Goal: Information Seeking & Learning: Learn about a topic

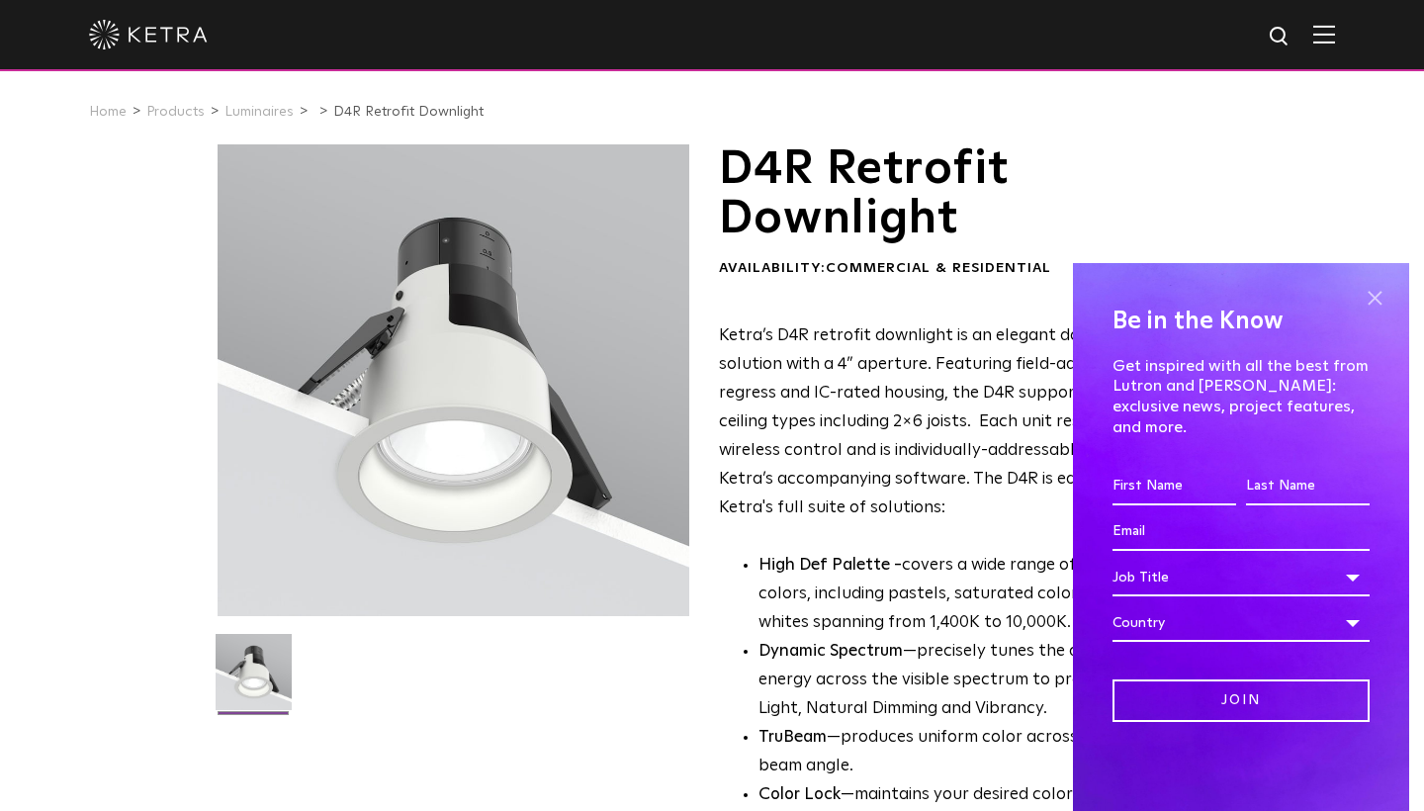
click at [1373, 312] on span at bounding box center [1375, 298] width 30 height 30
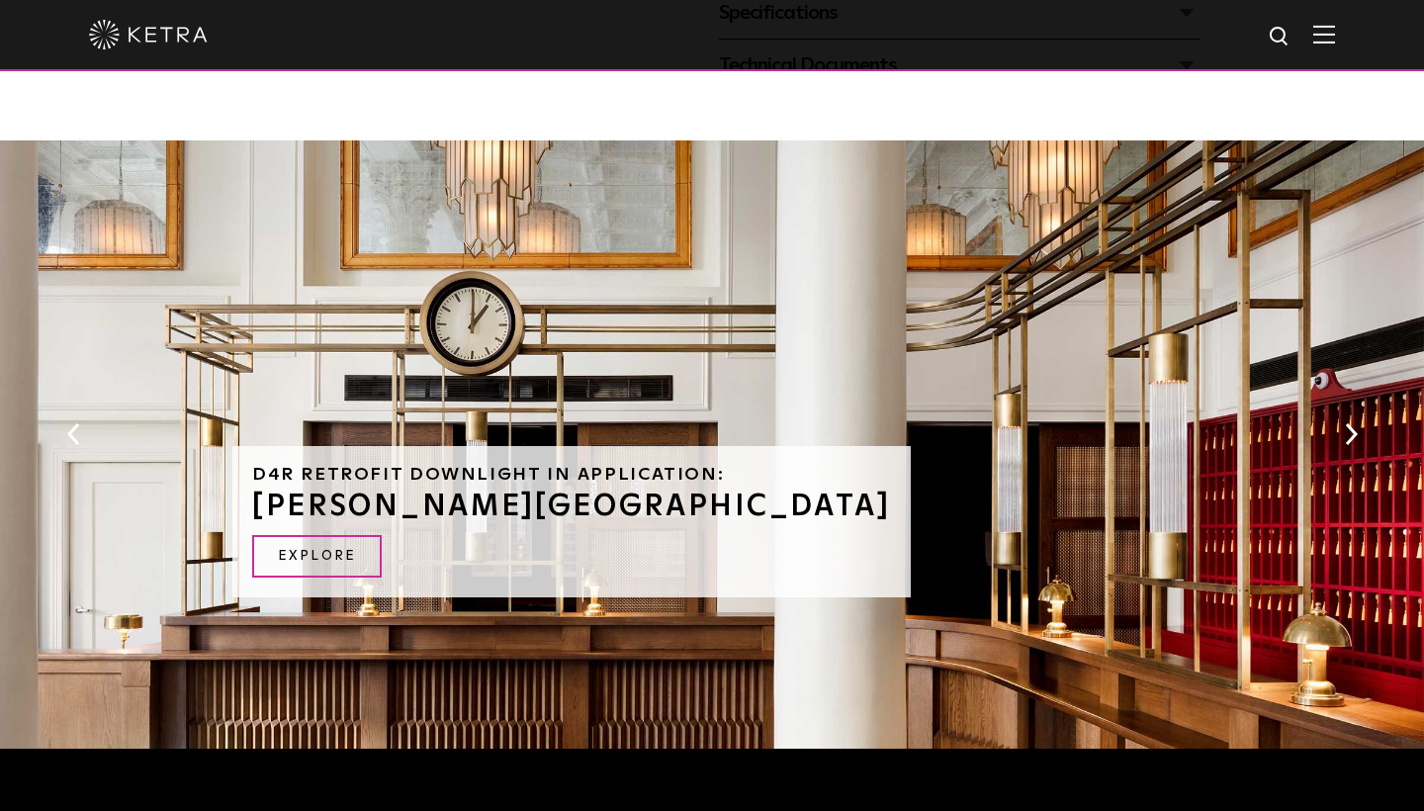
scroll to position [1102, 0]
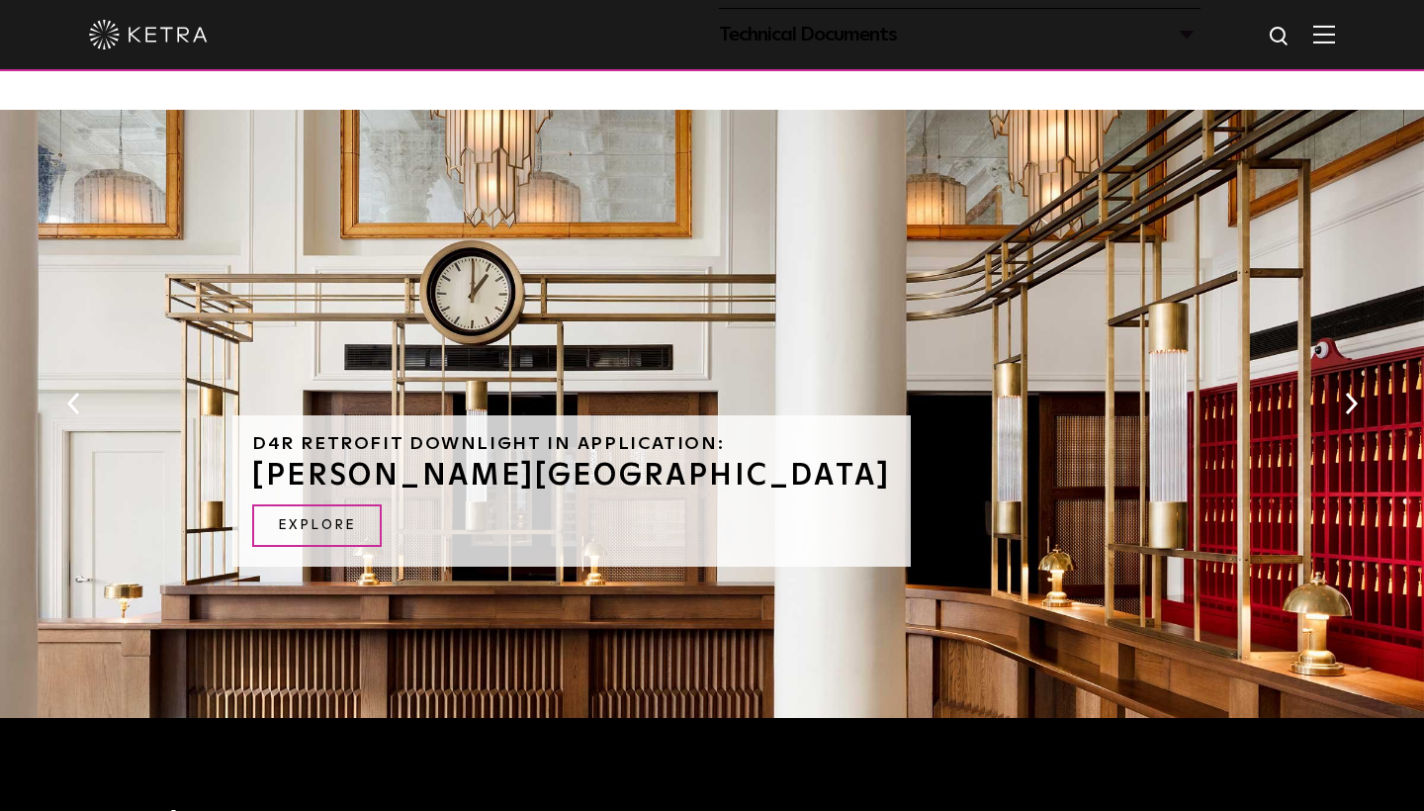
click at [1350, 391] on button "Next" at bounding box center [1351, 404] width 20 height 26
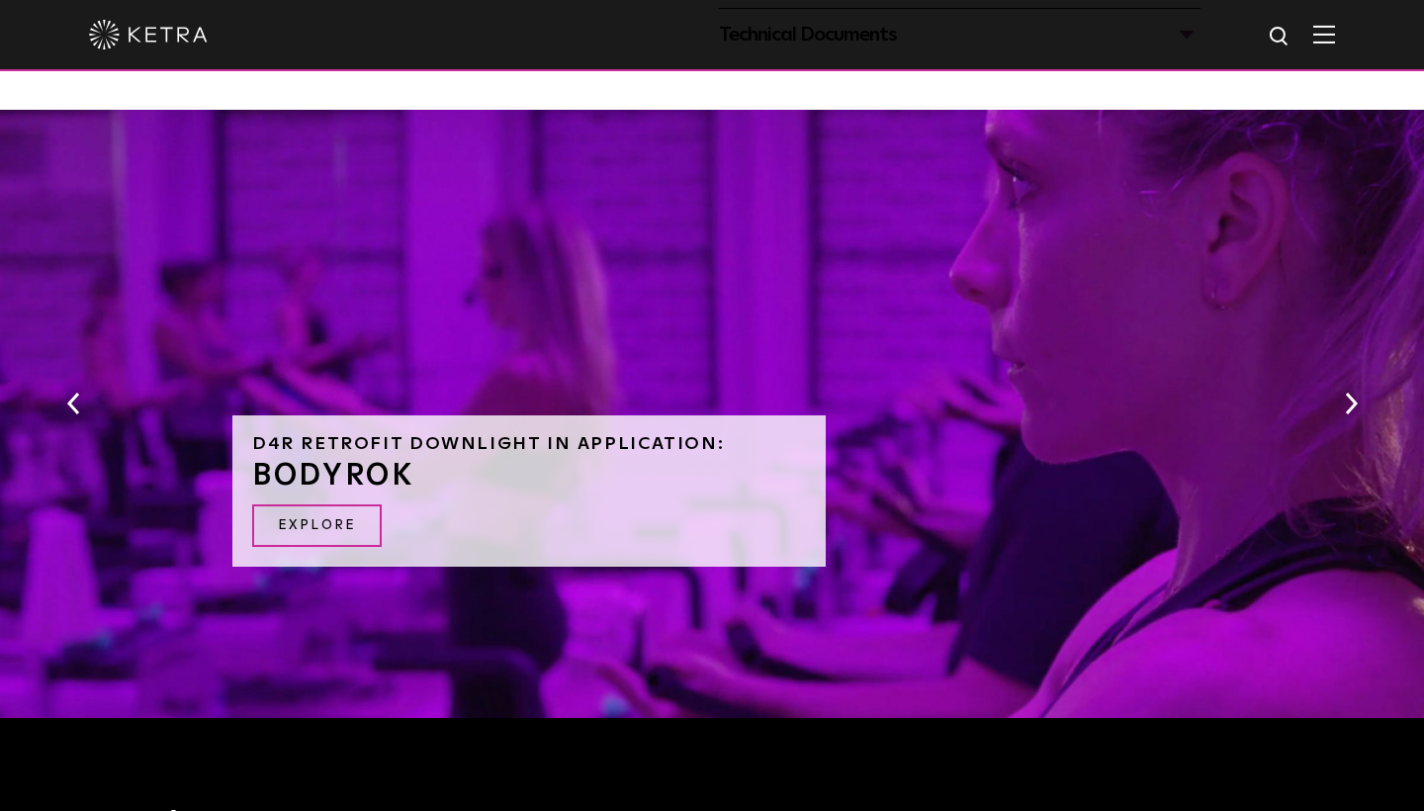
click at [1350, 391] on button "Next" at bounding box center [1351, 404] width 20 height 26
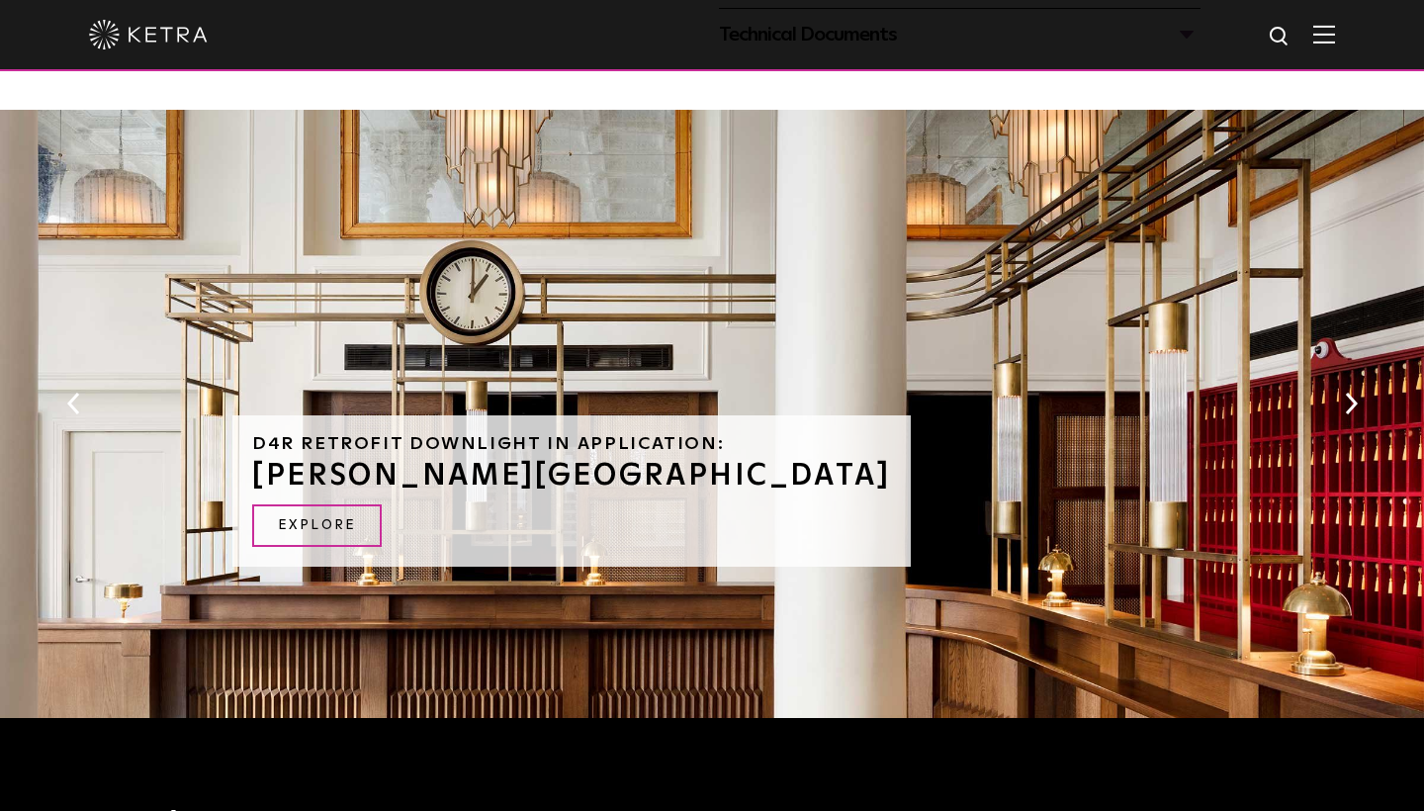
click at [1350, 391] on button "Next" at bounding box center [1351, 404] width 20 height 26
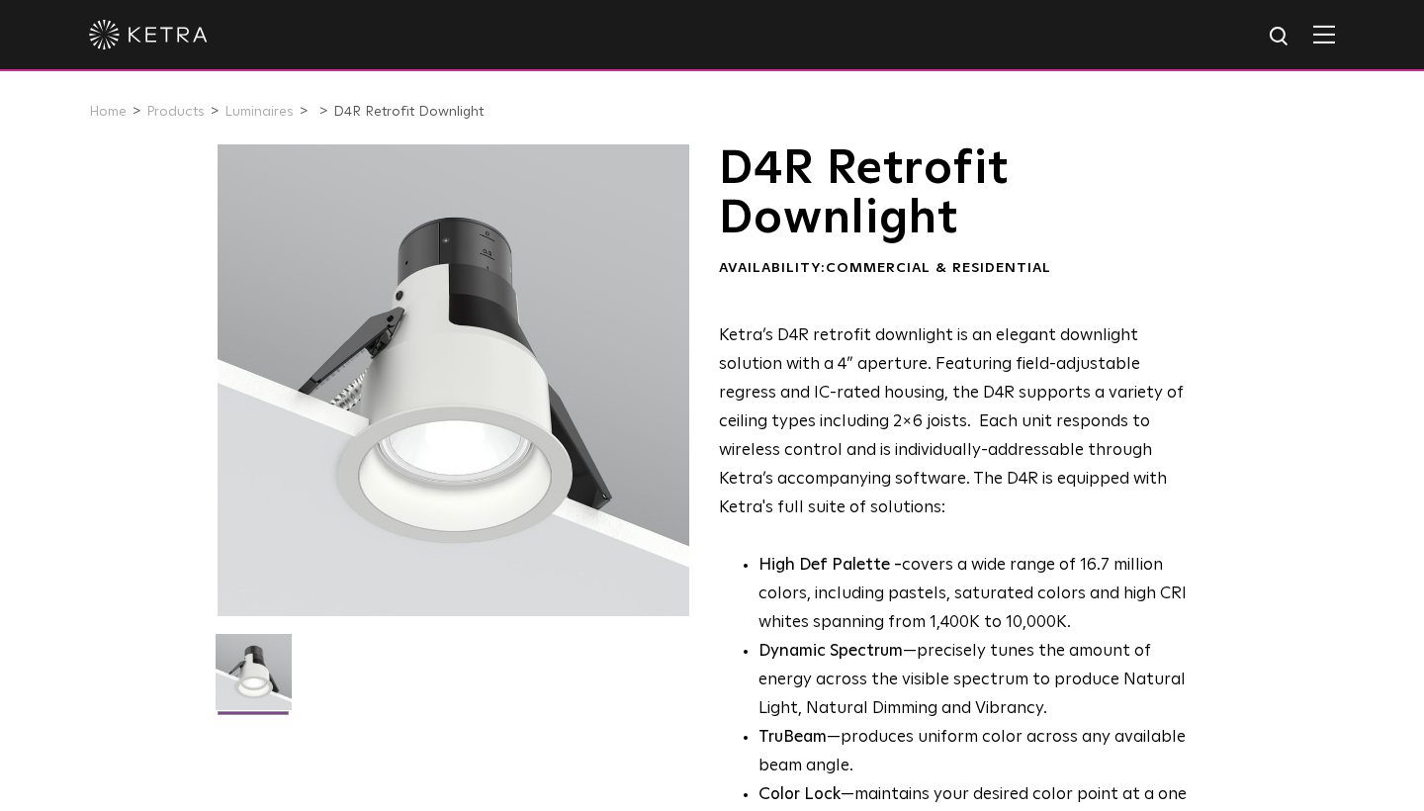
scroll to position [0, 0]
click at [1325, 27] on img at bounding box center [1324, 34] width 22 height 19
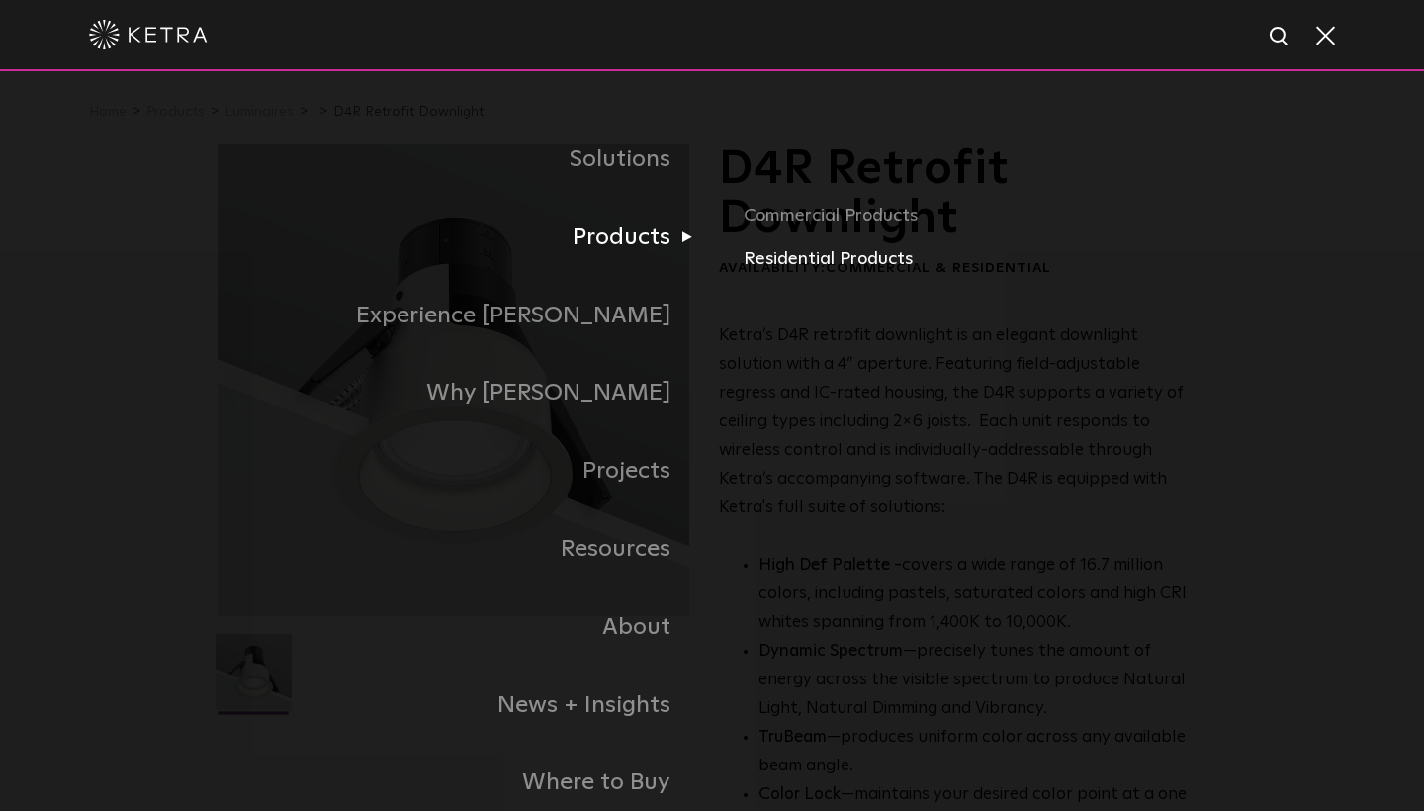
click at [783, 252] on link "Residential Products" at bounding box center [975, 259] width 463 height 29
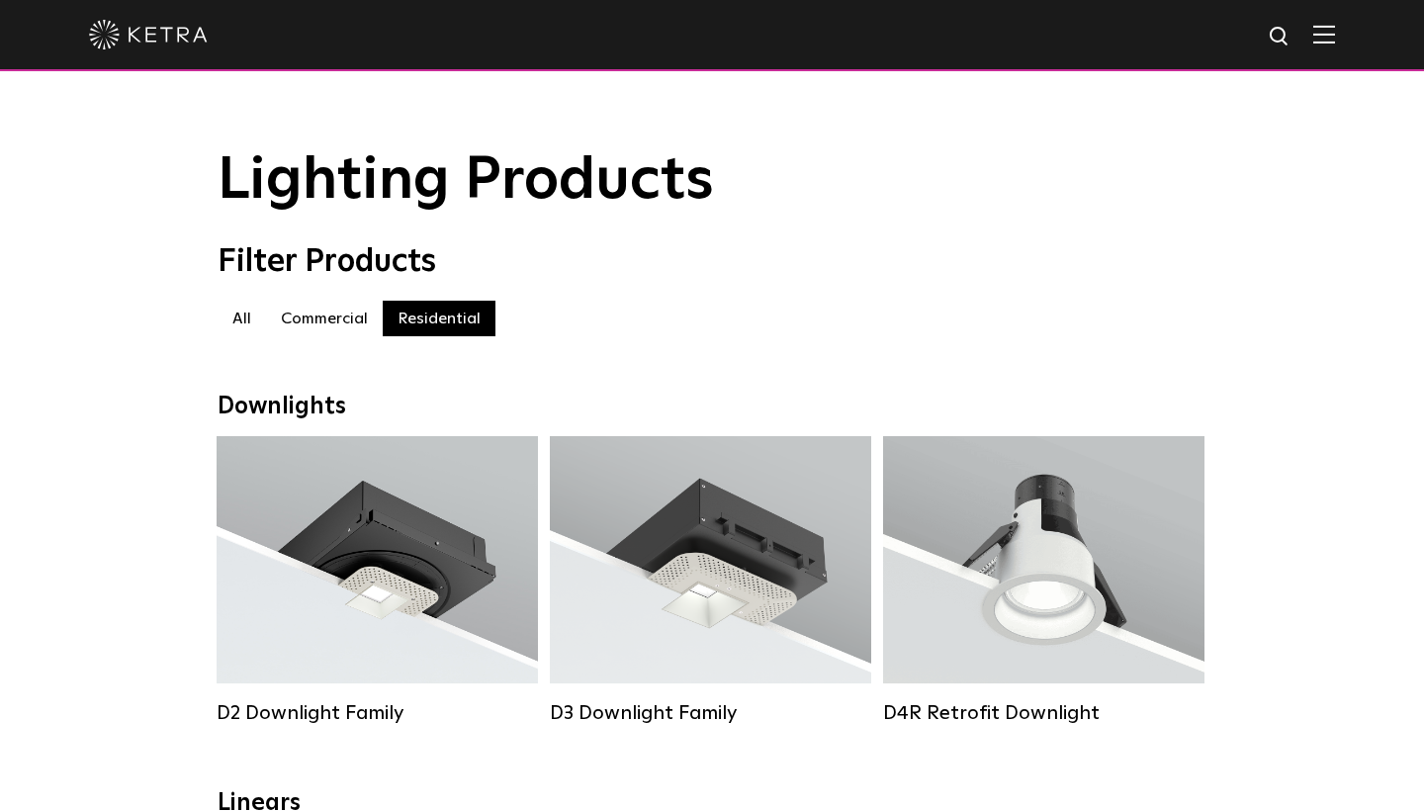
click at [242, 309] on label "All" at bounding box center [242, 319] width 48 height 36
click at [440, 311] on label "Residential" at bounding box center [439, 319] width 113 height 36
